Goal: Transaction & Acquisition: Purchase product/service

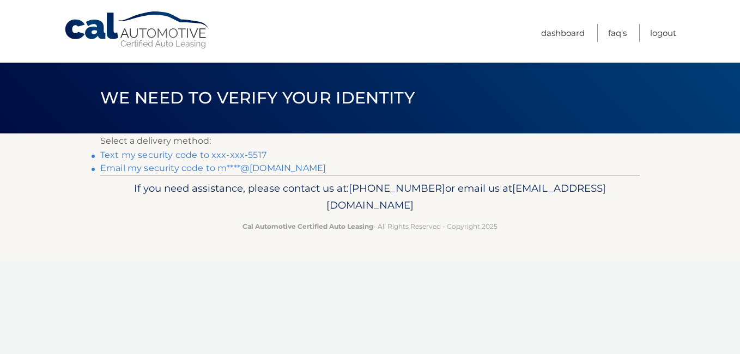
click at [129, 153] on link "Text my security code to xxx-xxx-5517" at bounding box center [183, 155] width 166 height 10
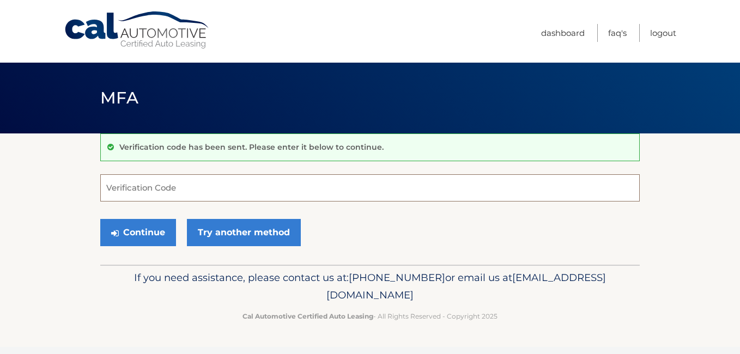
click at [181, 189] on input "Verification Code" at bounding box center [369, 187] width 539 height 27
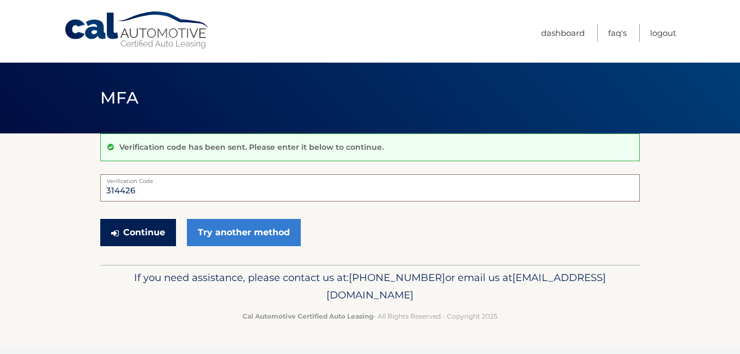
type input "314426"
click at [141, 227] on button "Continue" at bounding box center [138, 232] width 76 height 27
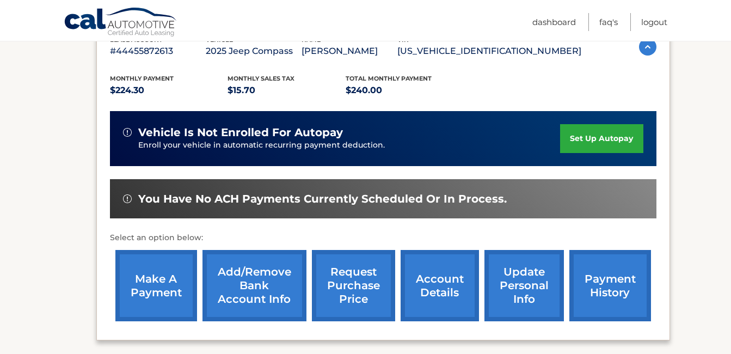
scroll to position [219, 0]
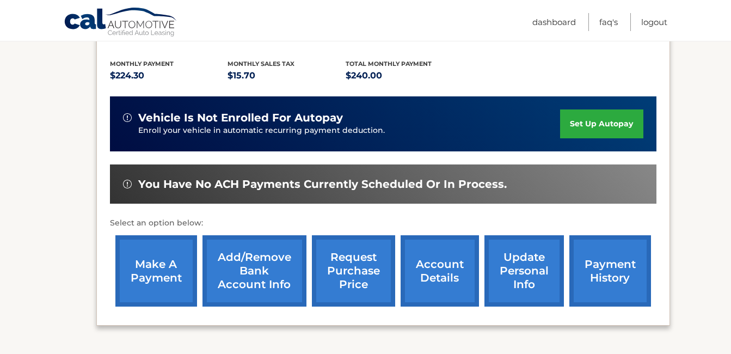
click at [155, 269] on link "make a payment" at bounding box center [156, 270] width 82 height 71
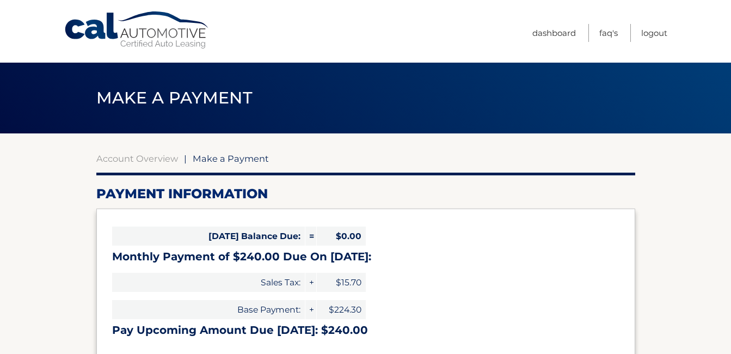
select select "NzVlZWFiZGUtZjIzMS00Njg4LTgyOWYtMjY4MDFmOGY1MTlj"
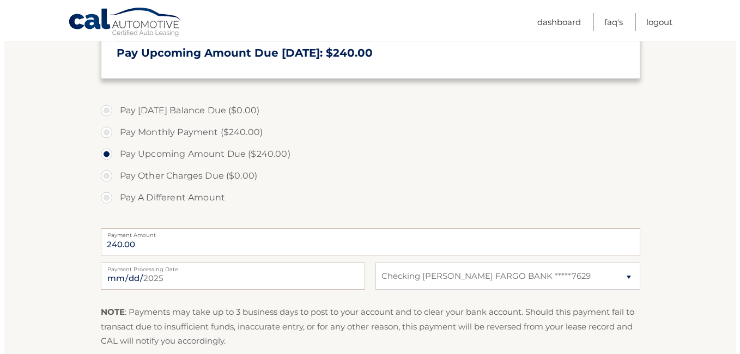
scroll to position [328, 0]
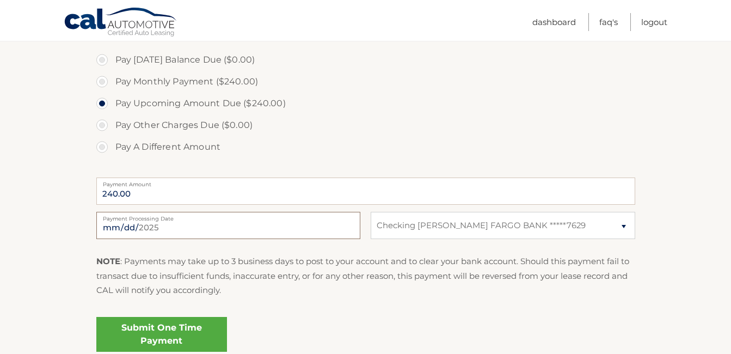
click at [166, 225] on input "2025-09-24" at bounding box center [228, 225] width 264 height 27
type input "2025-09-26"
click at [624, 227] on select "Select Bank Account Checking WELLS FARGO BANK *****7629" at bounding box center [503, 225] width 264 height 27
click at [674, 190] on section "Account Overview | Make a Payment Payment Information Today's Balance Due: = $0…" at bounding box center [365, 87] width 731 height 562
click at [155, 332] on link "Submit One Time Payment" at bounding box center [161, 334] width 131 height 35
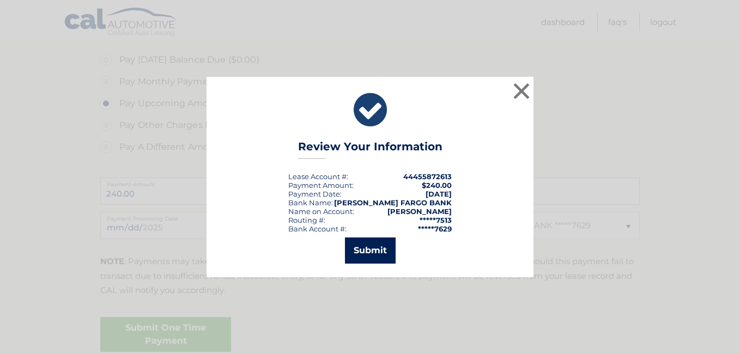
click at [370, 252] on button "Submit" at bounding box center [370, 250] width 51 height 26
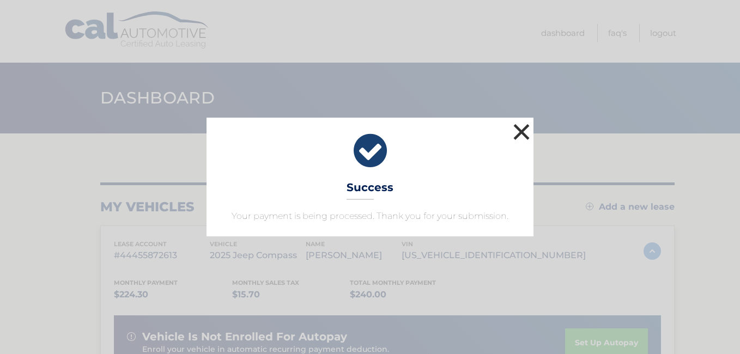
click at [516, 132] on button "×" at bounding box center [521, 132] width 22 height 22
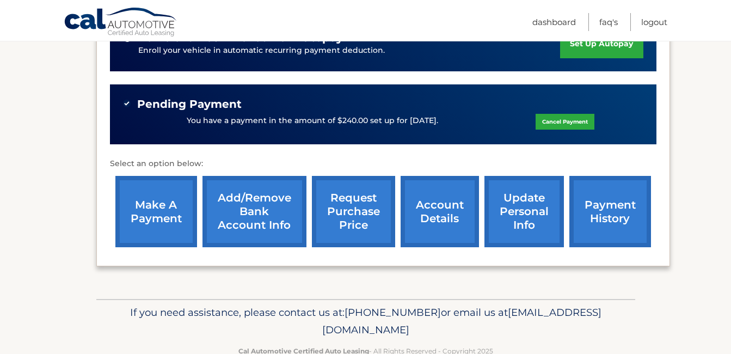
scroll to position [327, 0]
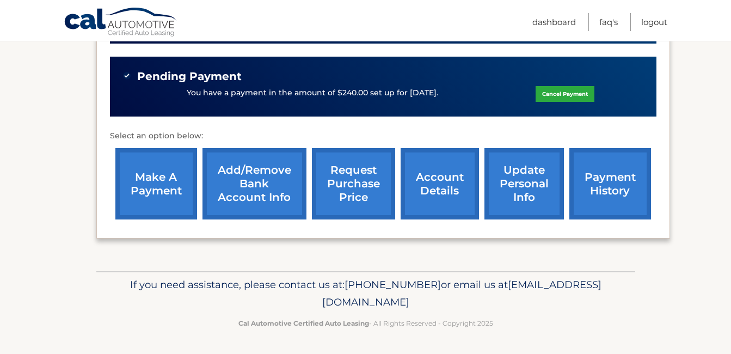
click at [611, 181] on link "payment history" at bounding box center [611, 183] width 82 height 71
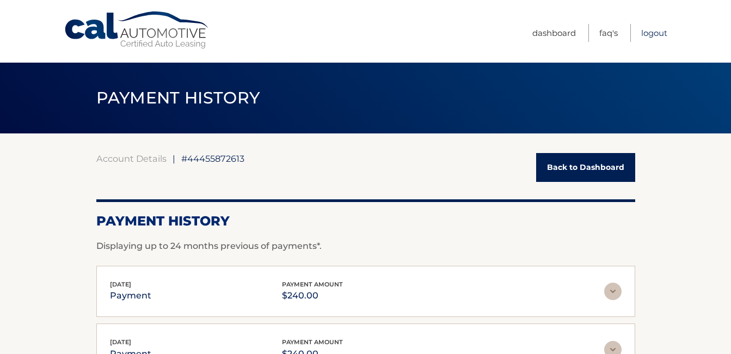
click at [652, 33] on link "Logout" at bounding box center [655, 33] width 26 height 18
